Goal: Information Seeking & Learning: Learn about a topic

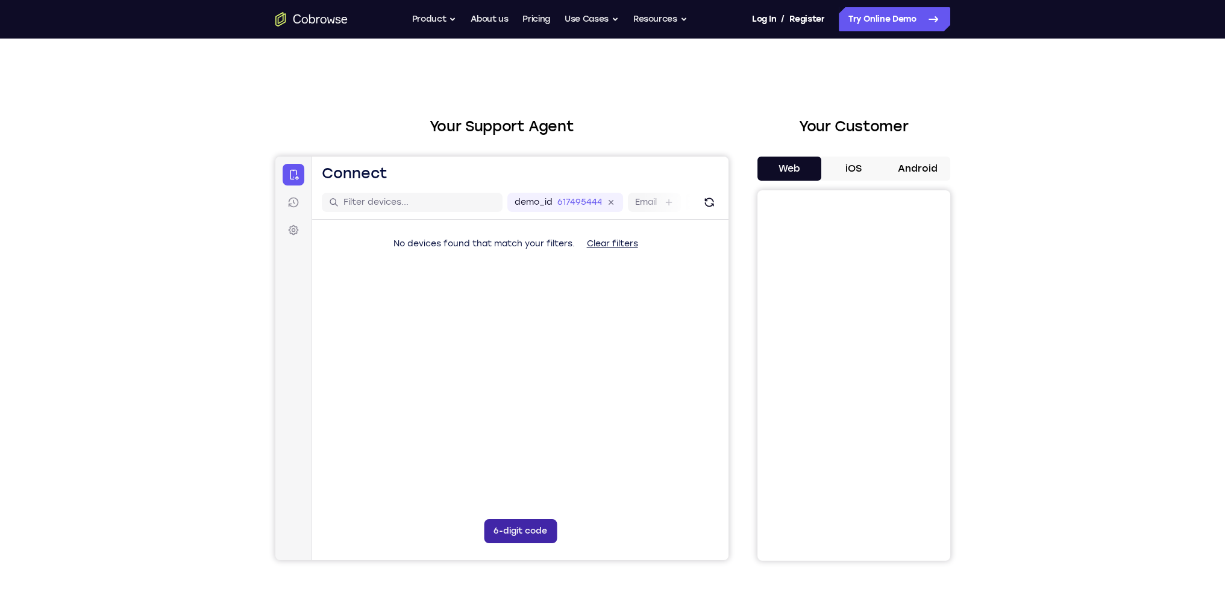
click at [516, 528] on button "6-digit code" at bounding box center [519, 531] width 73 height 24
drag, startPoint x: 125, startPoint y: 366, endPoint x: 180, endPoint y: 354, distance: 56.1
click at [125, 366] on div "Your Support Agent Your Customer Web iOS Android Next Steps We’d be happy to gi…" at bounding box center [612, 436] width 1225 height 795
click at [855, 169] on button "iOS" at bounding box center [853, 169] width 64 height 24
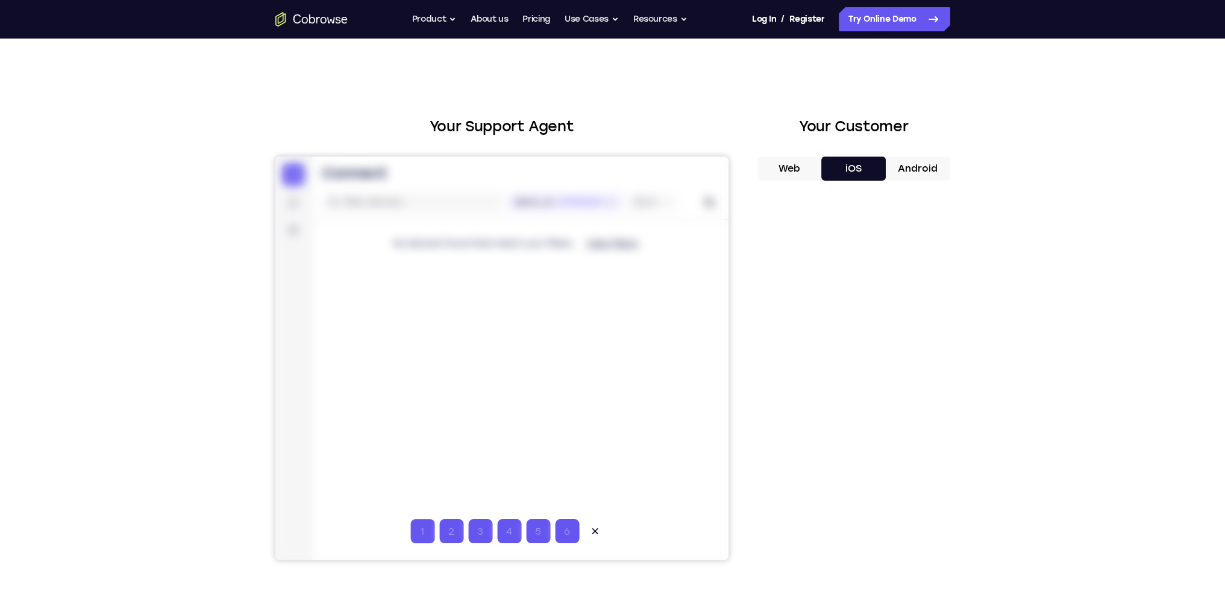
click at [814, 168] on button "Web" at bounding box center [789, 169] width 64 height 24
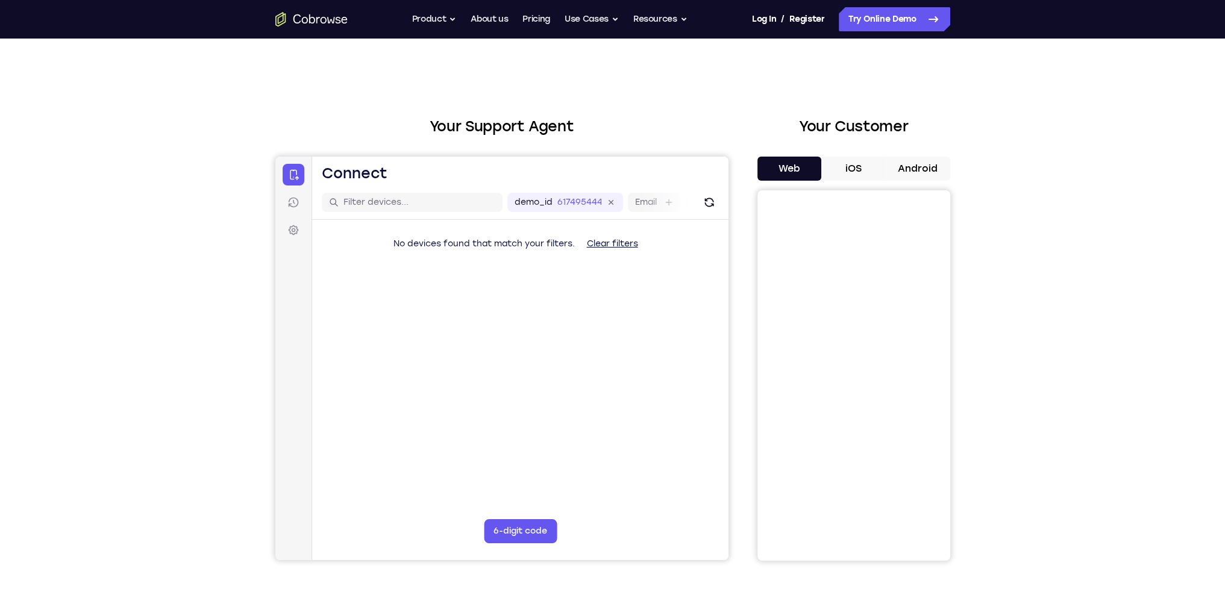
click at [243, 112] on div "Your Support Agent Your Customer Web iOS Android Next Steps We’d be happy to gi…" at bounding box center [612, 436] width 771 height 795
click at [324, 20] on icon "Go to the home page" at bounding box center [311, 19] width 72 height 14
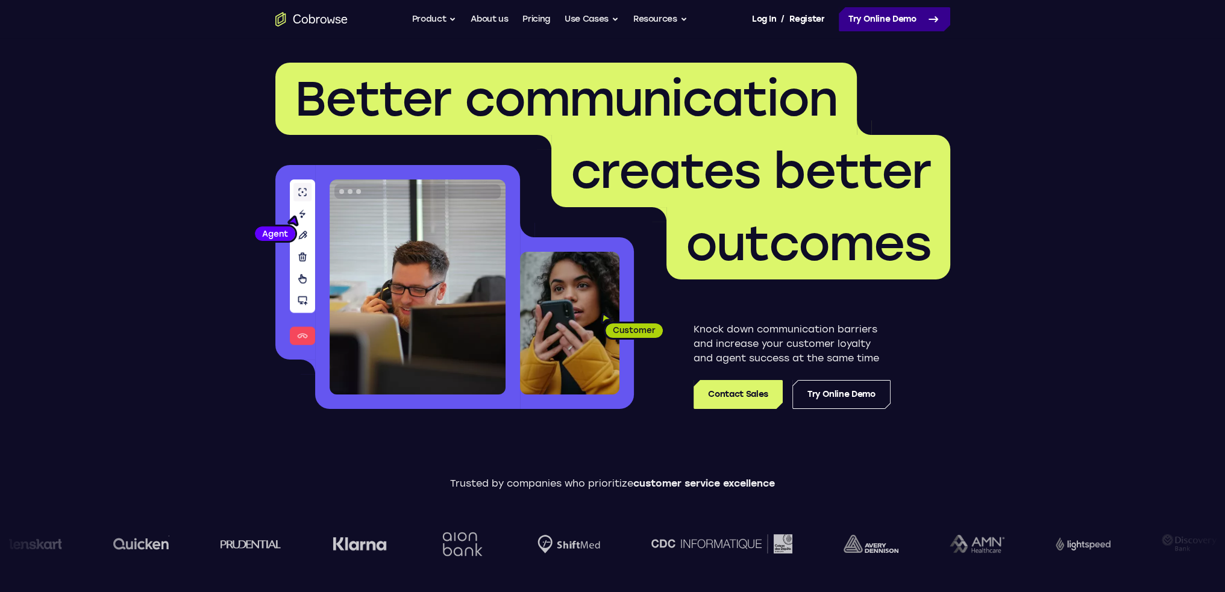
click at [879, 22] on link "Try Online Demo" at bounding box center [894, 19] width 111 height 24
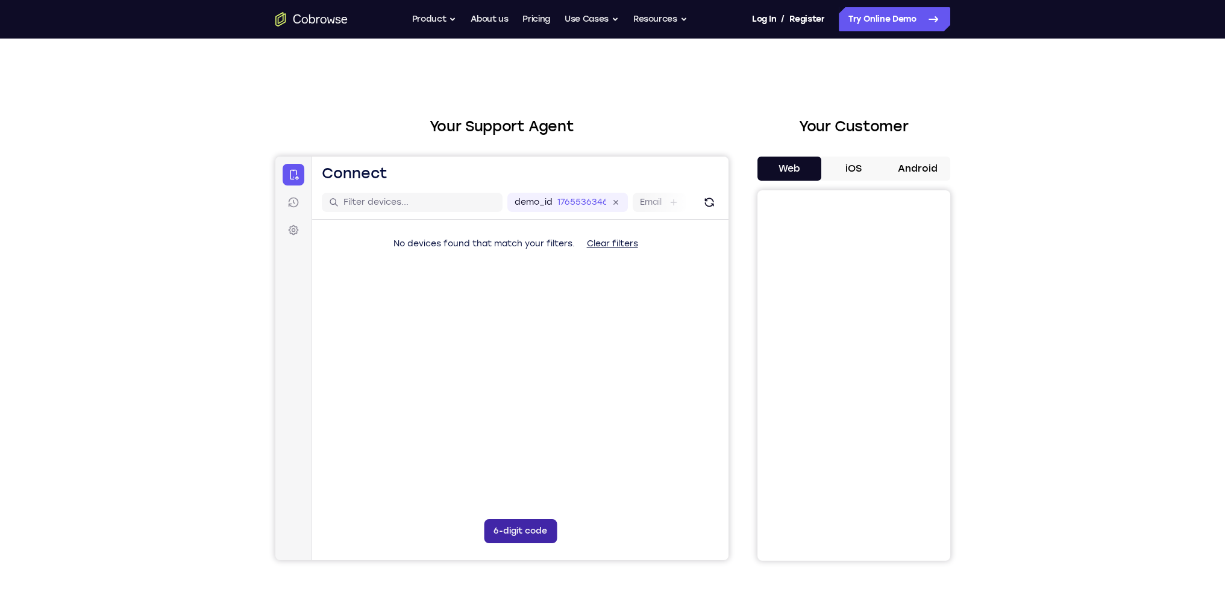
click at [531, 521] on button "6-digit code" at bounding box center [519, 531] width 73 height 24
click at [851, 162] on button "iOS" at bounding box center [853, 169] width 64 height 24
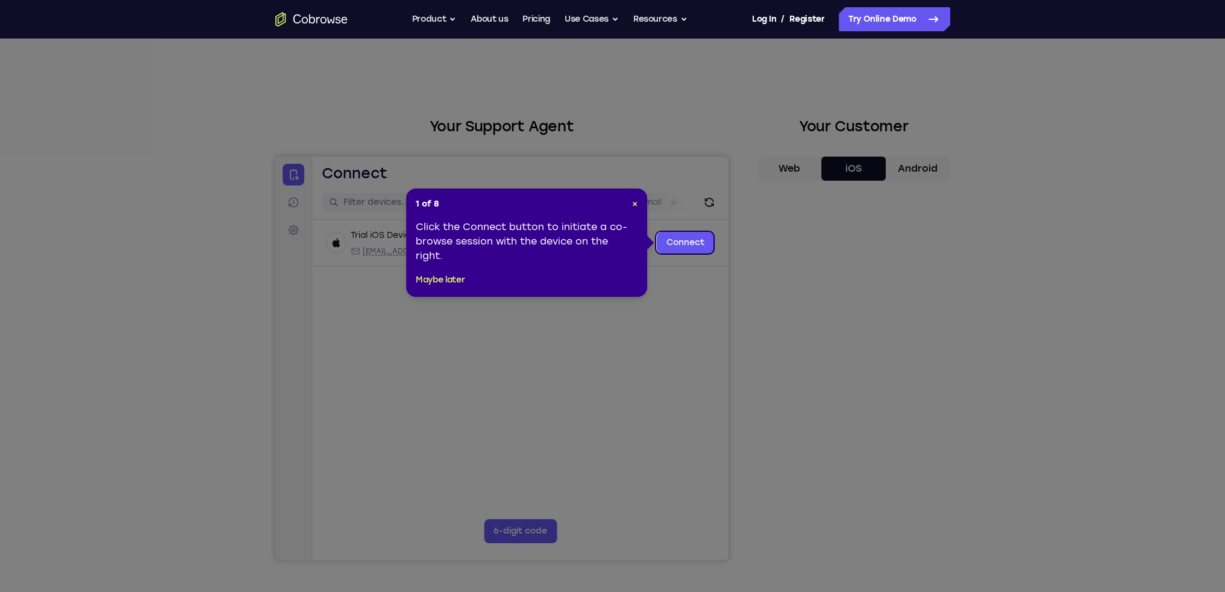
click at [679, 242] on div at bounding box center [501, 359] width 453 height 404
click at [526, 247] on div "Click the Connect button to initiate a co-browse session with the device on the…" at bounding box center [527, 241] width 222 height 43
click at [689, 244] on div at bounding box center [501, 359] width 453 height 404
click at [639, 208] on div "1 of 8 × Click the Connect button to initiate a co-browse session with the devi…" at bounding box center [526, 243] width 241 height 108
click at [634, 202] on span "×" at bounding box center [634, 204] width 5 height 10
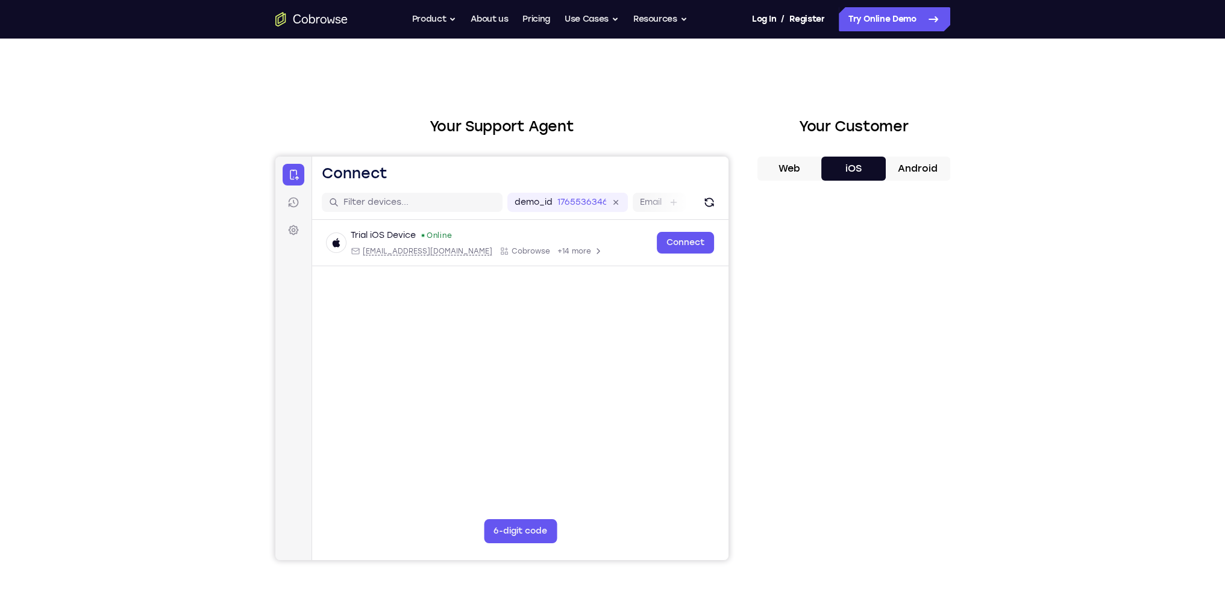
click at [698, 243] on div at bounding box center [501, 359] width 453 height 404
click at [410, 228] on div at bounding box center [501, 359] width 453 height 404
click at [396, 234] on div at bounding box center [501, 359] width 453 height 404
click at [687, 241] on div at bounding box center [501, 359] width 453 height 404
click at [687, 245] on div at bounding box center [501, 359] width 453 height 404
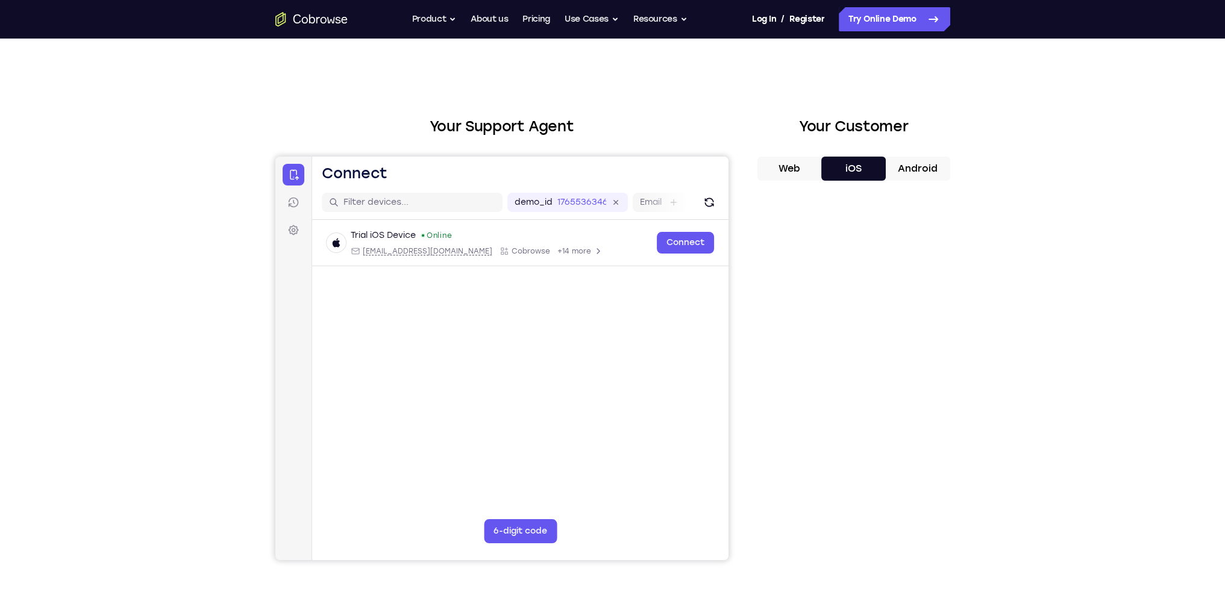
click at [676, 243] on div at bounding box center [501, 359] width 453 height 404
drag, startPoint x: 398, startPoint y: 239, endPoint x: 369, endPoint y: 241, distance: 29.0
click at [398, 239] on div at bounding box center [501, 359] width 453 height 404
click at [295, 204] on div at bounding box center [501, 359] width 453 height 404
click at [501, 526] on button "6-digit code" at bounding box center [519, 531] width 73 height 24
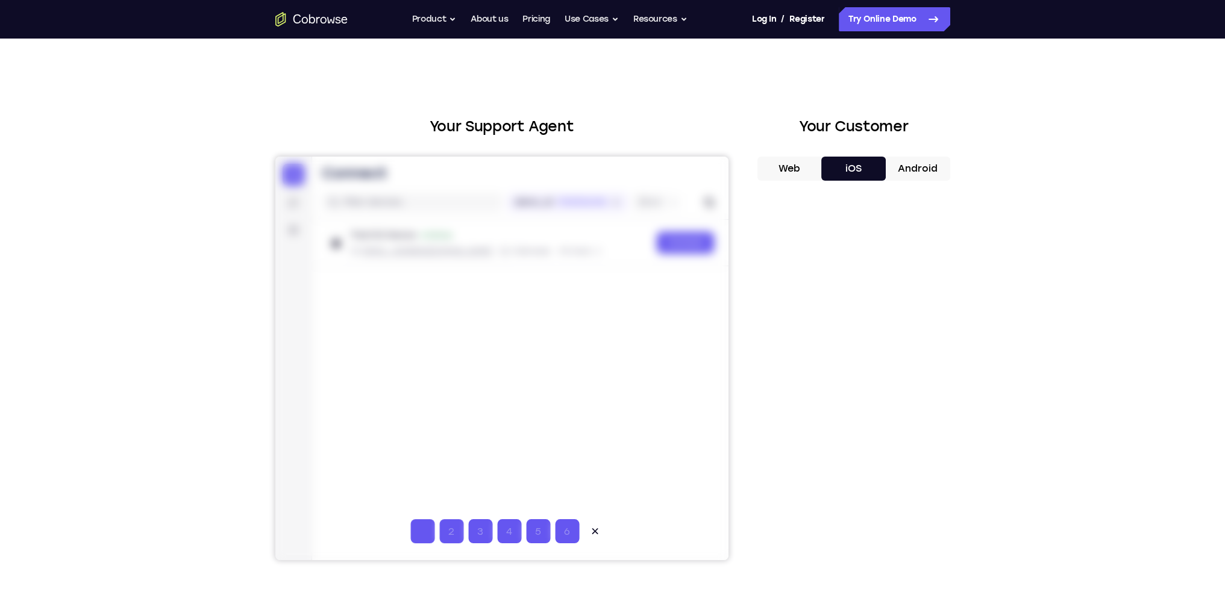
drag, startPoint x: 701, startPoint y: 245, endPoint x: 1038, endPoint y: 386, distance: 364.8
click at [701, 245] on div at bounding box center [501, 359] width 453 height 404
click at [1029, 249] on div "Your Support Agent Your Customer Web iOS Android Next Steps We’d be happy to gi…" at bounding box center [612, 436] width 1225 height 795
click at [908, 170] on button "Android" at bounding box center [918, 169] width 64 height 24
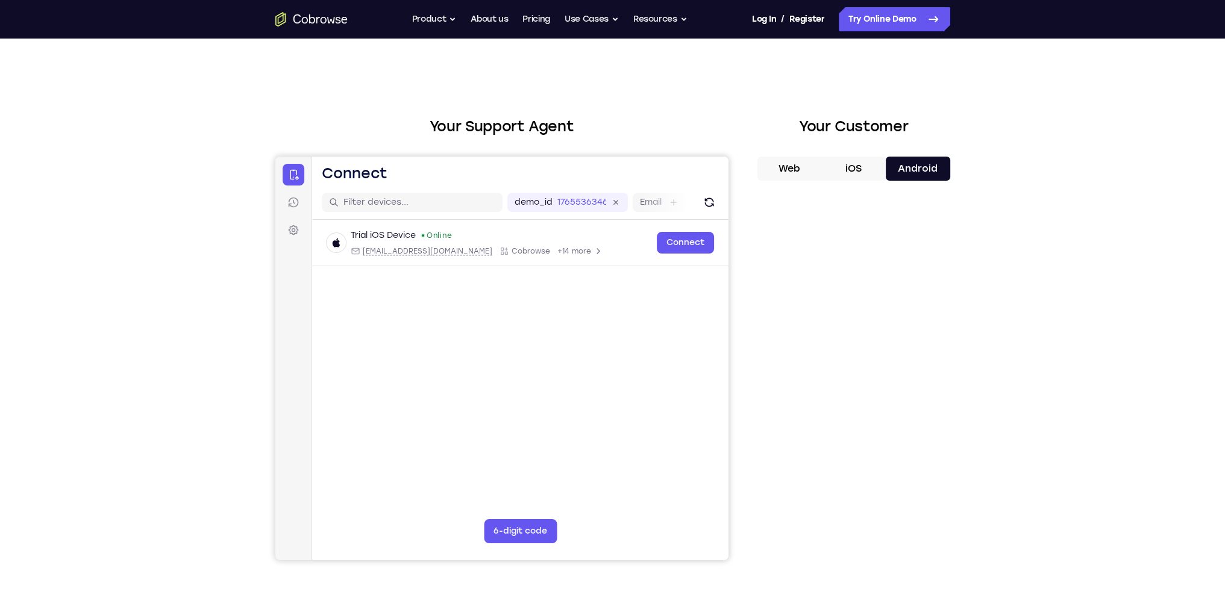
click at [849, 163] on button "iOS" at bounding box center [853, 169] width 64 height 24
click at [678, 243] on div at bounding box center [501, 359] width 453 height 404
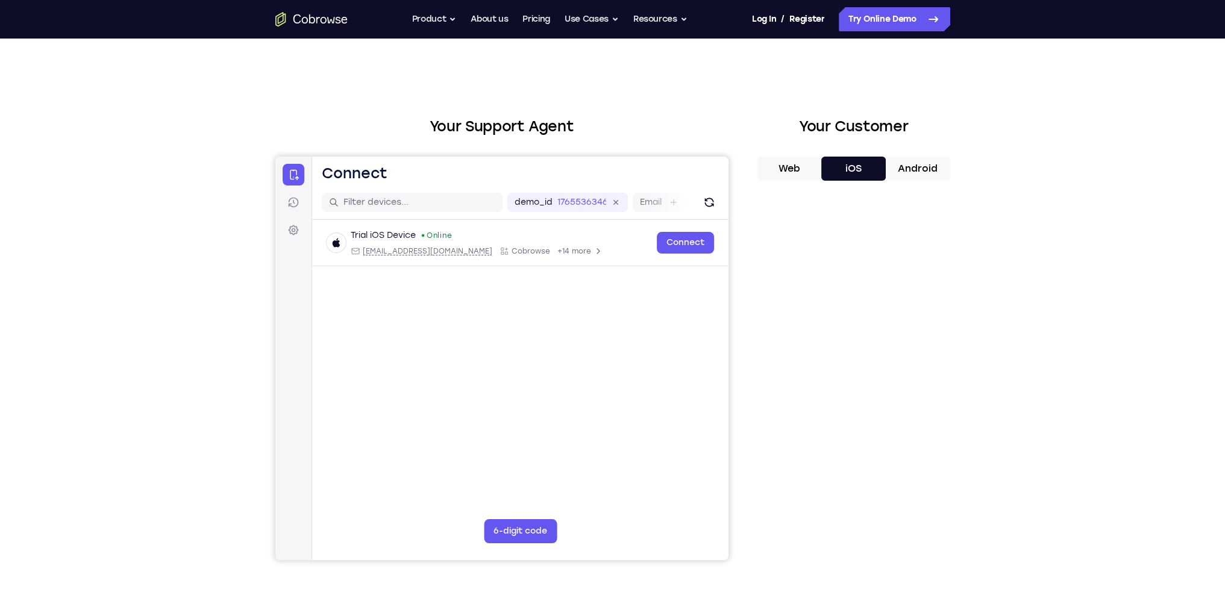
click at [490, 244] on div at bounding box center [501, 359] width 453 height 404
click at [678, 243] on div at bounding box center [501, 359] width 453 height 404
click at [1060, 293] on div "Your Support Agent Your Customer Web iOS Android Next Steps We’d be happy to gi…" at bounding box center [612, 436] width 1225 height 795
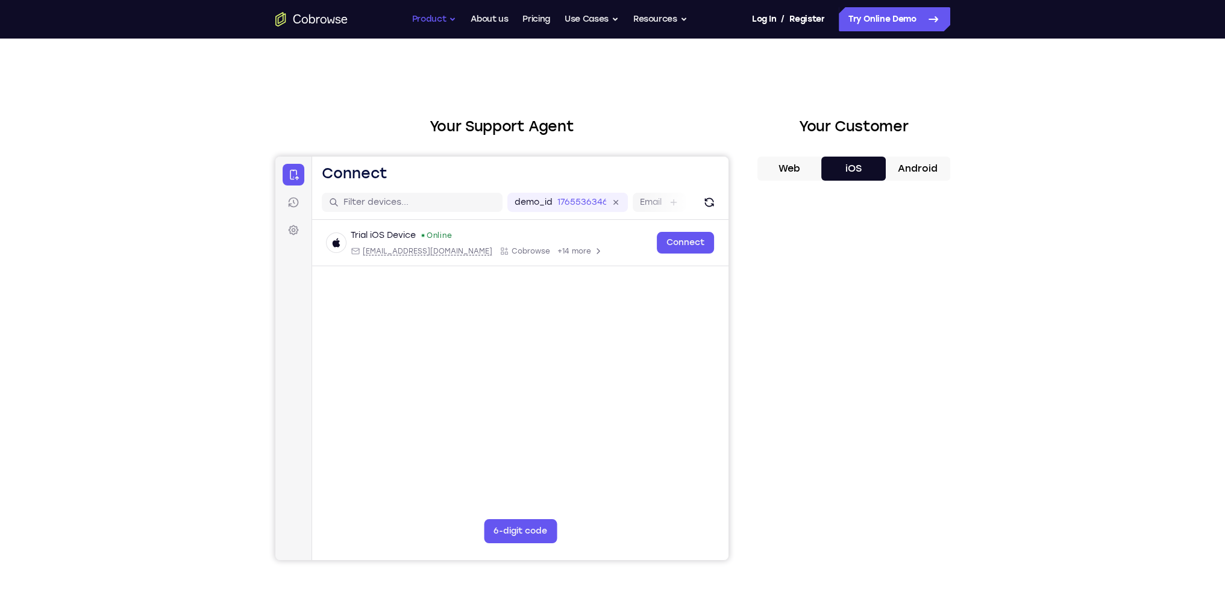
click at [431, 19] on button "Product" at bounding box center [434, 19] width 45 height 24
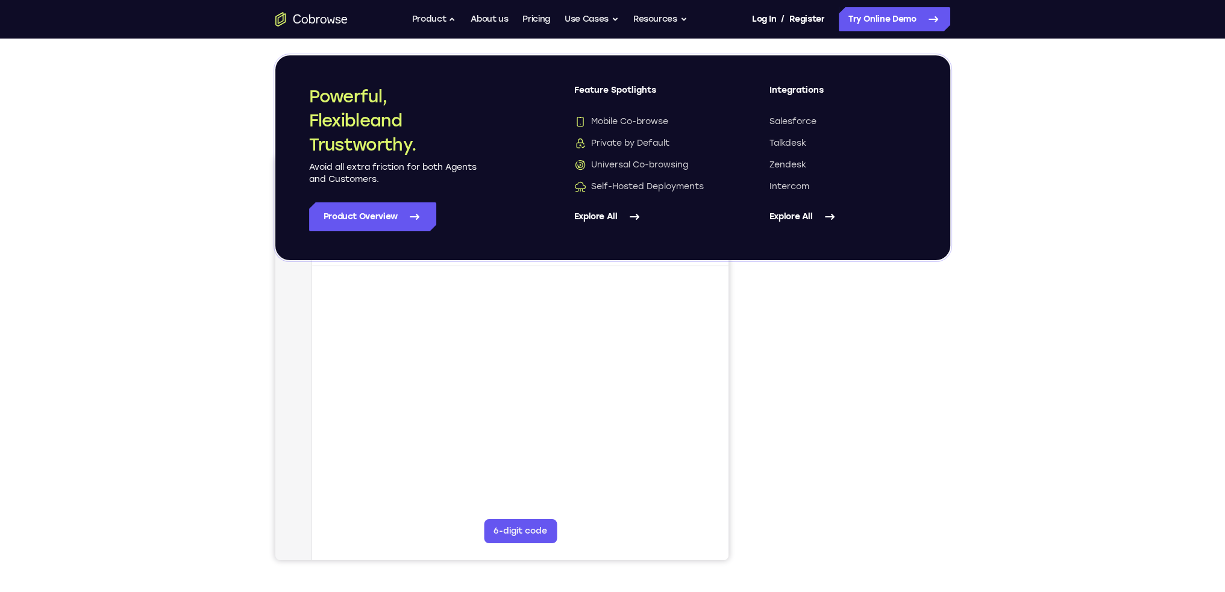
click at [604, 216] on link "Explore All" at bounding box center [647, 216] width 147 height 29
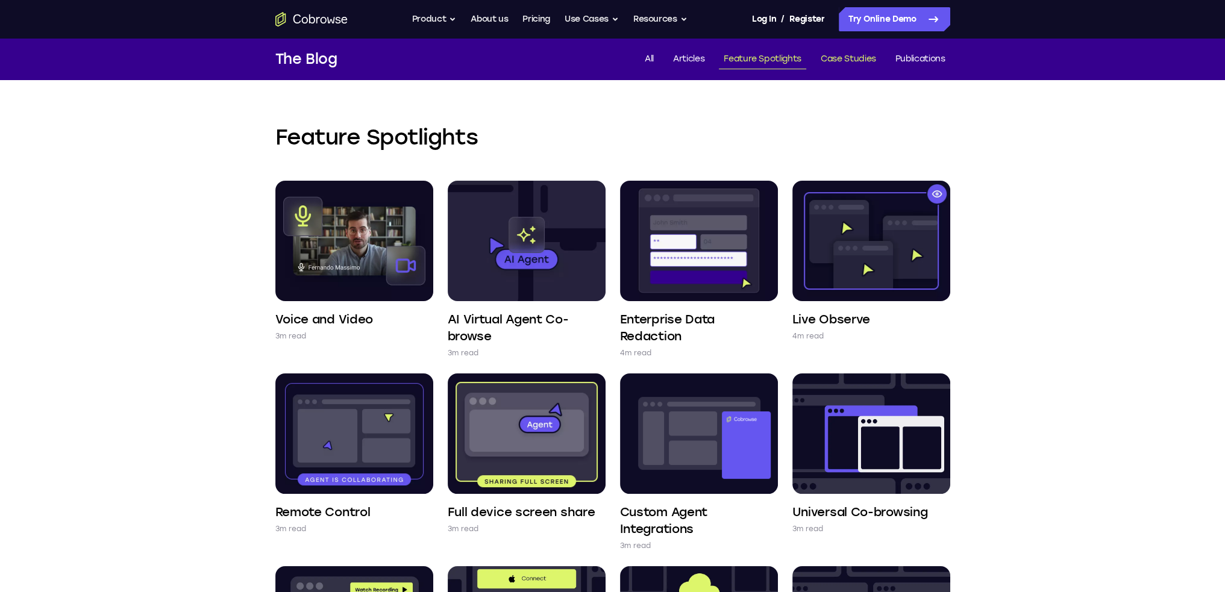
click at [846, 60] on link "Case Studies" at bounding box center [848, 59] width 65 height 20
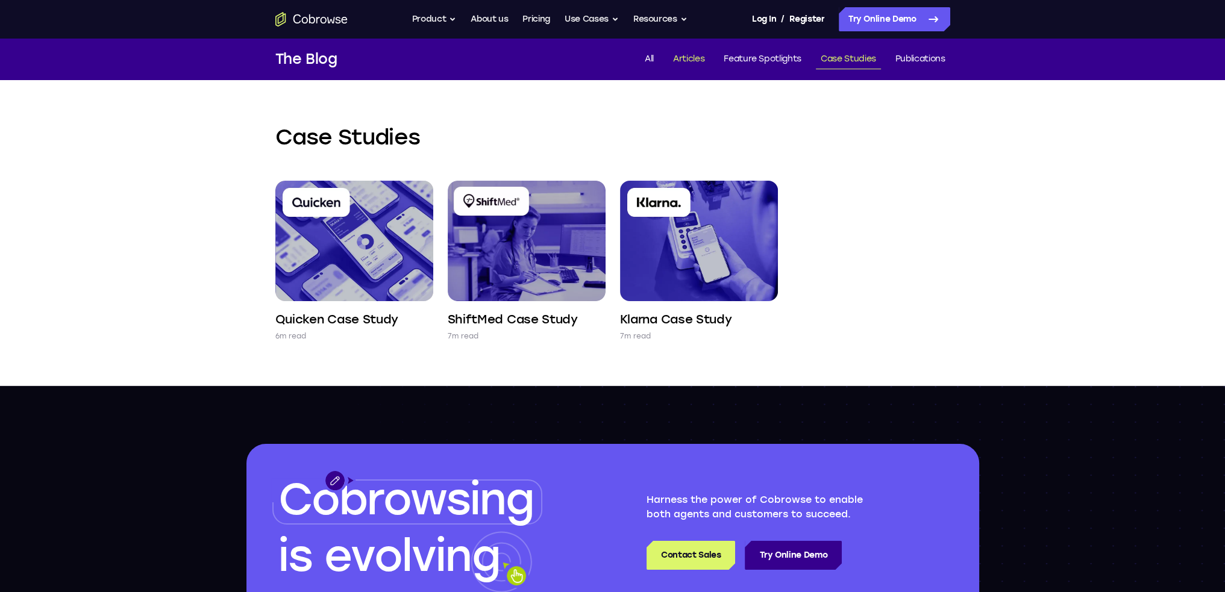
click at [687, 62] on link "Articles" at bounding box center [688, 59] width 41 height 20
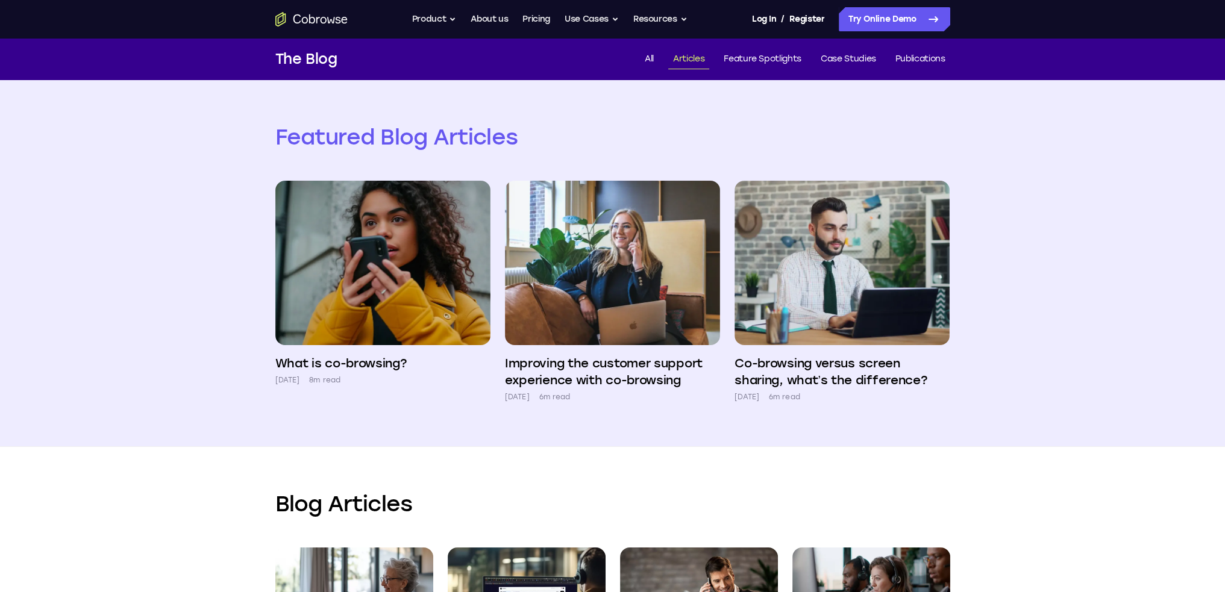
click at [999, 125] on div "Featured Blog Articles What is co-browsing? 68w ago 8m read Improving the custo…" at bounding box center [612, 263] width 1225 height 367
